Goal: Task Accomplishment & Management: Use online tool/utility

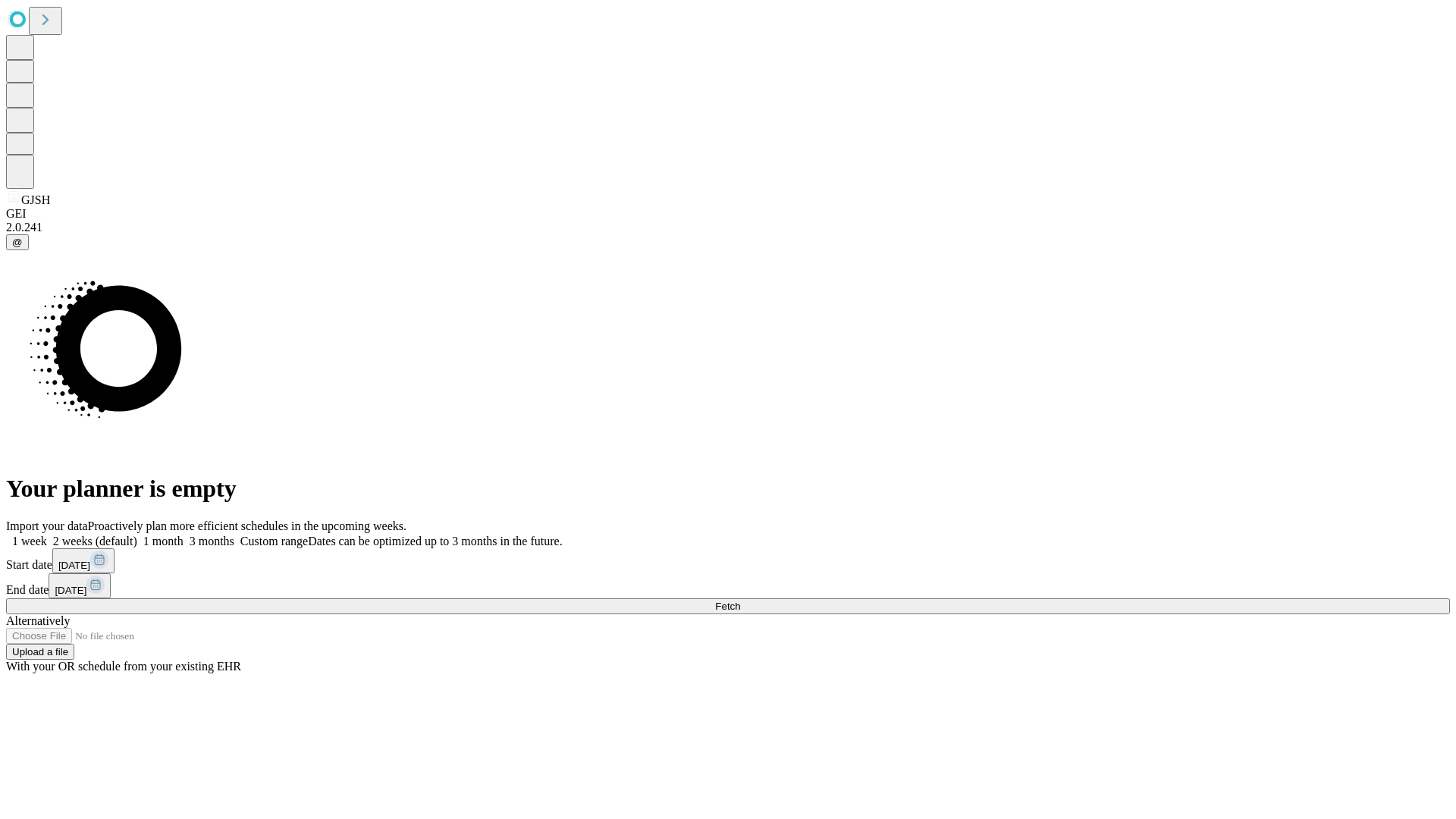
click at [740, 601] on span "Fetch" at bounding box center [728, 606] width 25 height 12
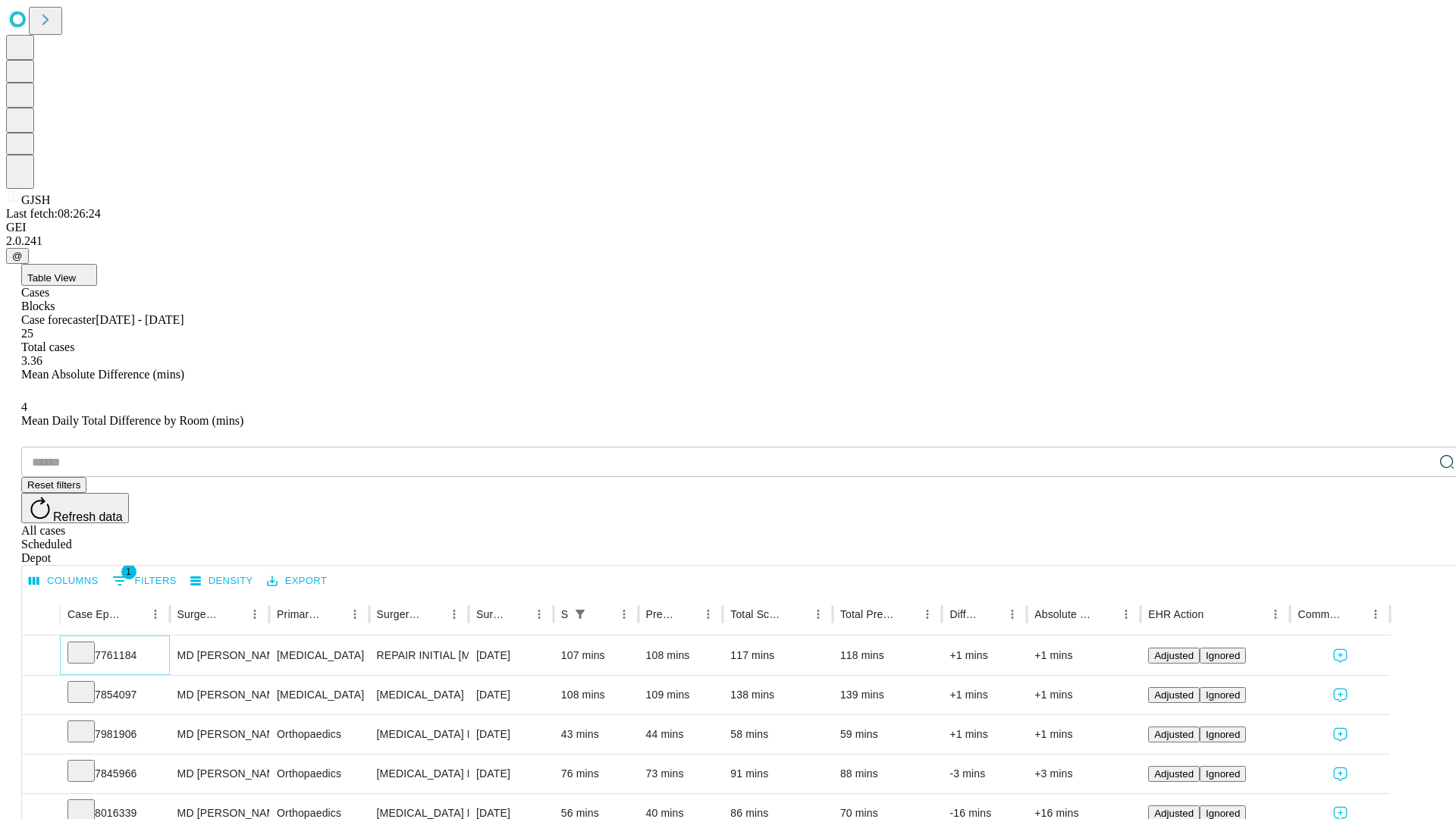
click at [88, 644] on icon at bounding box center [80, 651] width 15 height 15
